Goal: Book appointment/travel/reservation

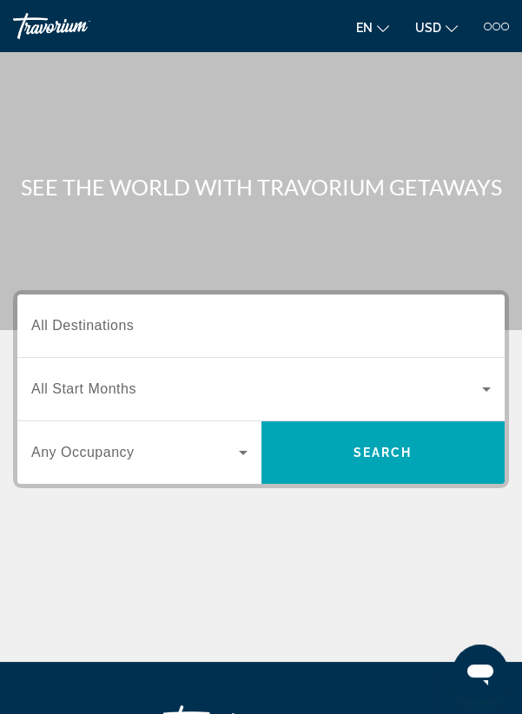
click at [472, 390] on span "Search widget" at bounding box center [256, 389] width 451 height 21
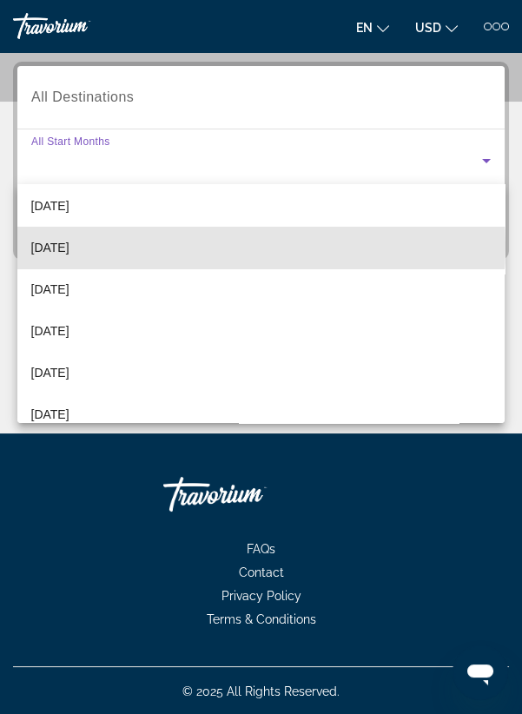
scroll to position [142, 0]
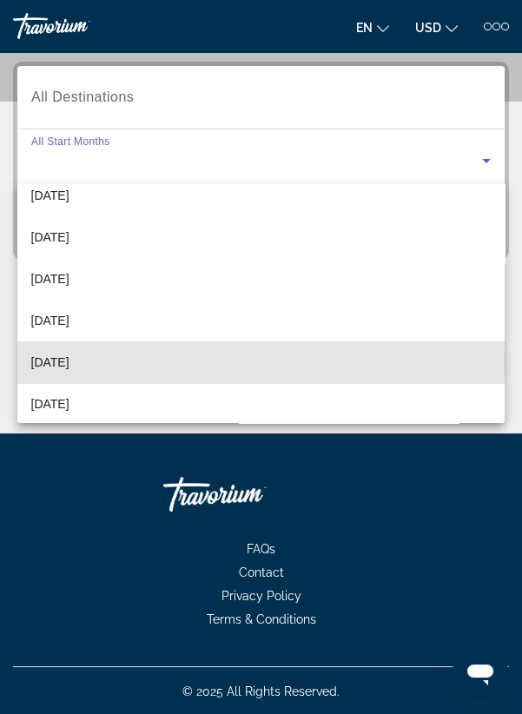
click at [70, 360] on span "[DATE]" at bounding box center [50, 362] width 38 height 21
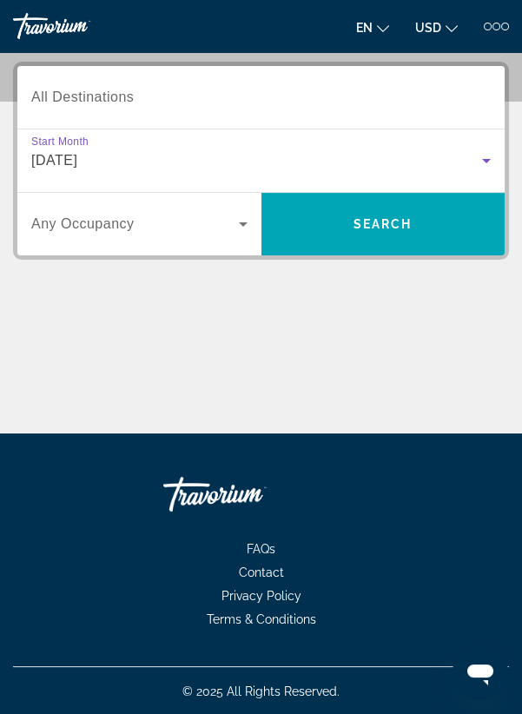
click at [385, 223] on span "Search" at bounding box center [383, 224] width 59 height 14
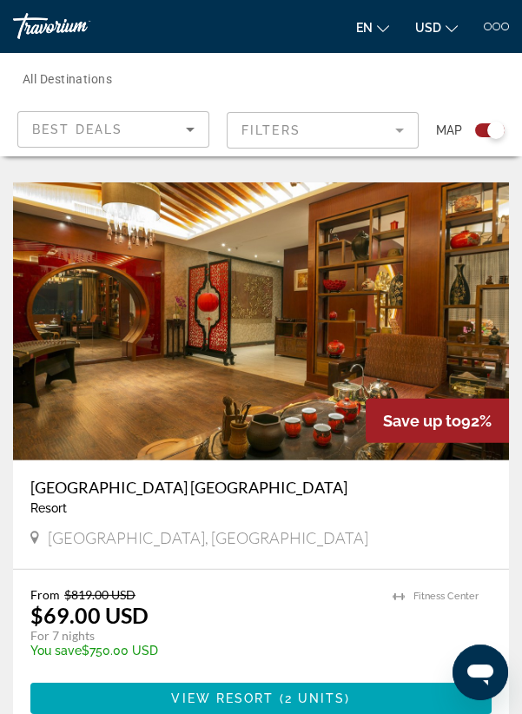
scroll to position [6895, 0]
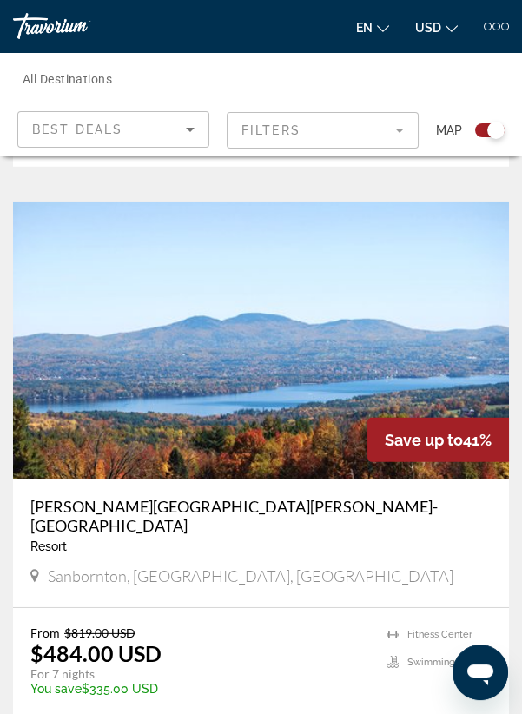
scroll to position [6907, 0]
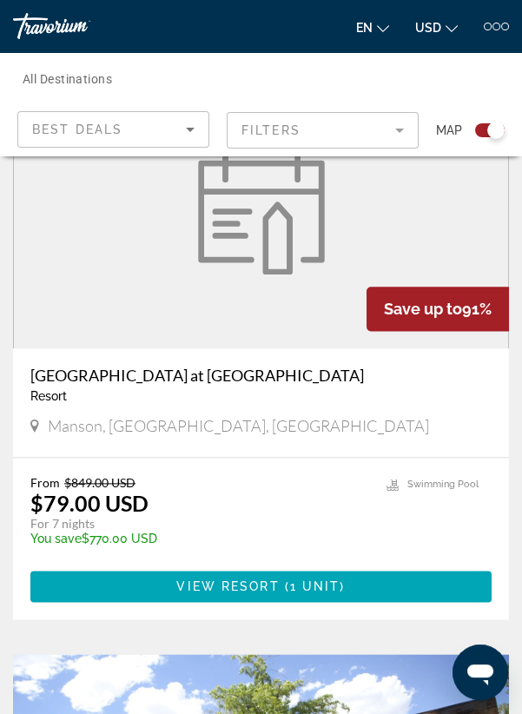
scroll to position [2899, 0]
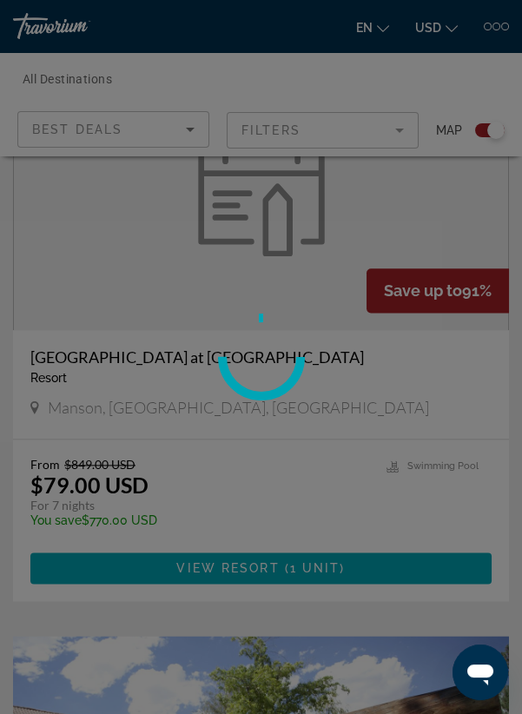
scroll to position [2981, 0]
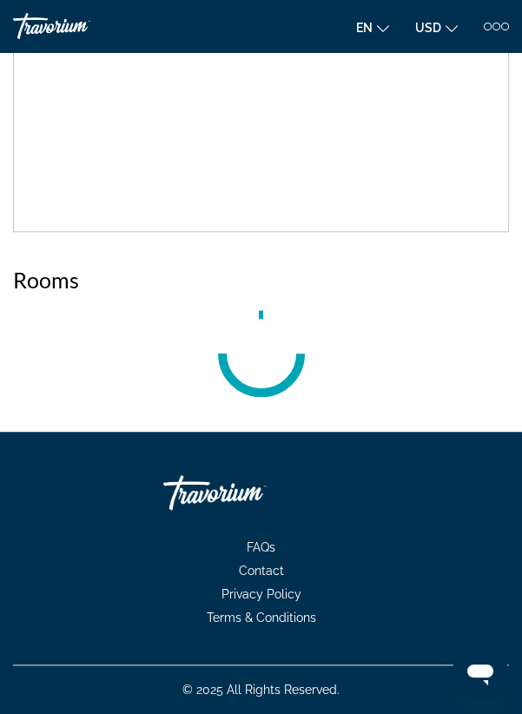
scroll to position [155, 0]
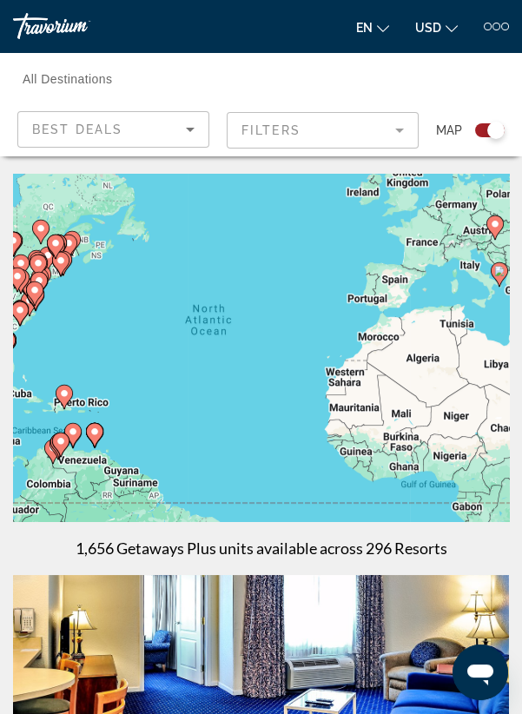
click at [83, 83] on span "All Destinations" at bounding box center [68, 79] width 90 height 14
click at [83, 83] on input "Destination All Destinations" at bounding box center [177, 79] width 309 height 21
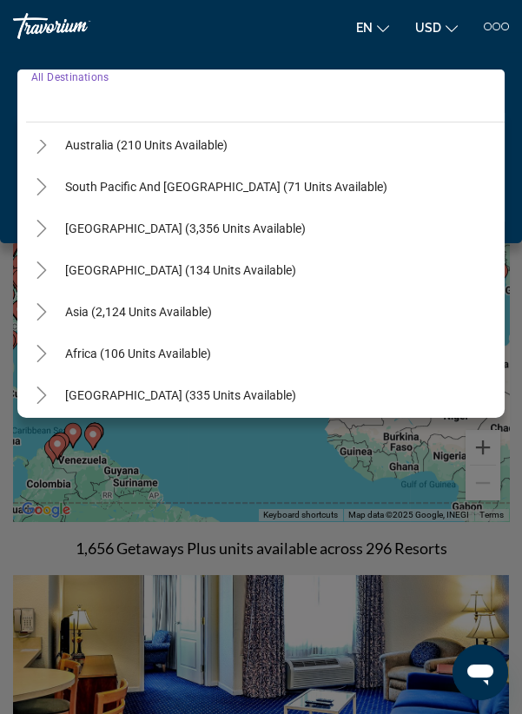
scroll to position [281, 0]
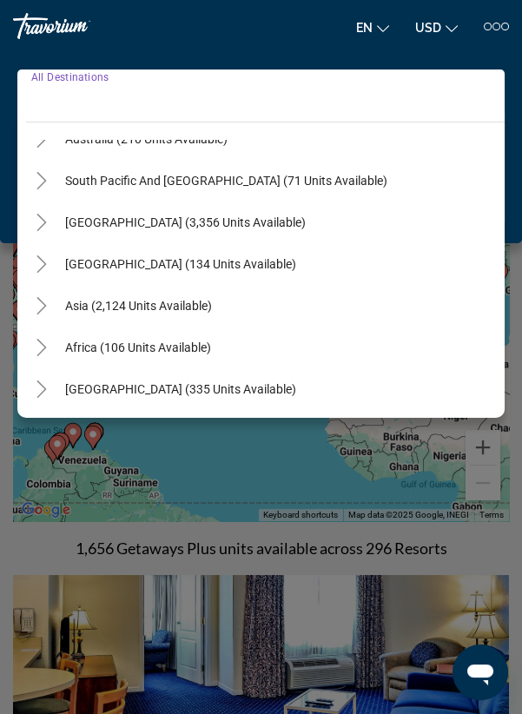
click at [204, 389] on span "Middle East (335 units available)" at bounding box center [180, 389] width 231 height 14
type input "**********"
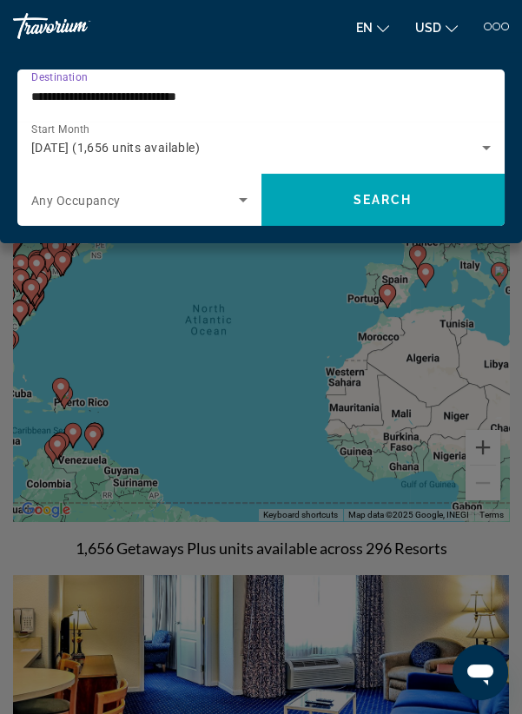
click at [390, 201] on span "Search" at bounding box center [383, 200] width 59 height 14
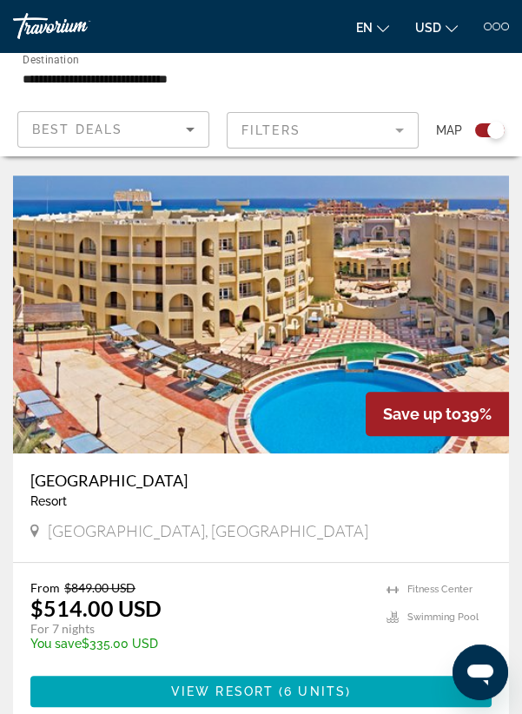
scroll to position [985, 0]
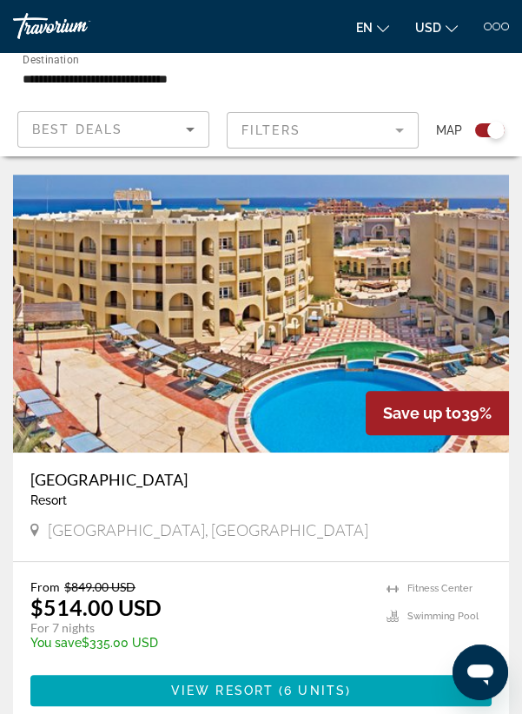
click at [309, 694] on span "6 units" at bounding box center [315, 691] width 62 height 14
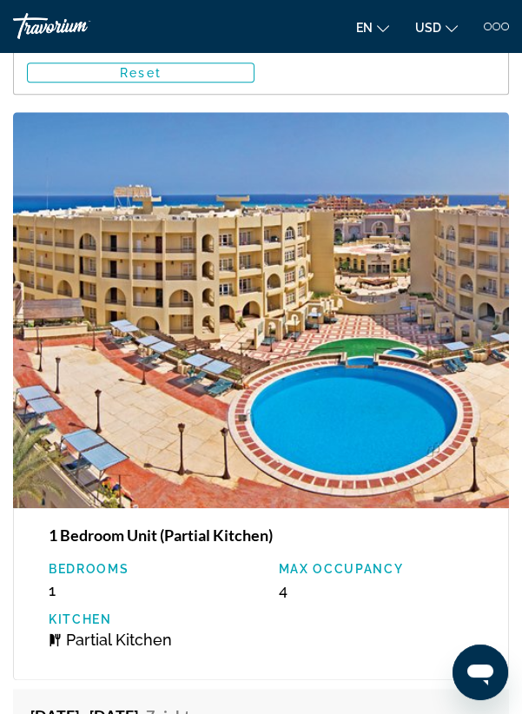
scroll to position [2663, 0]
